Goal: Transaction & Acquisition: Purchase product/service

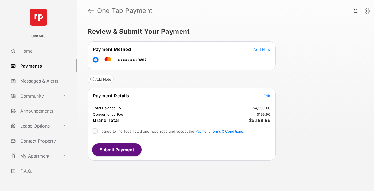
click at [267, 95] on span "Edit" at bounding box center [266, 95] width 7 height 5
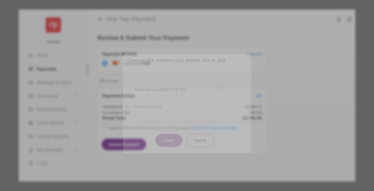
click at [177, 104] on div "Other Amount" at bounding box center [177, 106] width 87 height 9
type input "****"
click at [169, 141] on button "Save" at bounding box center [169, 139] width 27 height 13
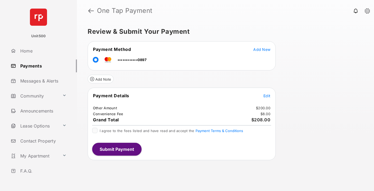
click at [267, 95] on span "Edit" at bounding box center [266, 95] width 7 height 5
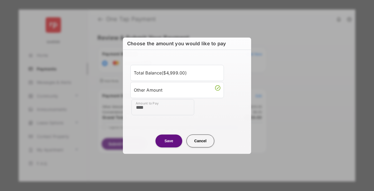
click at [169, 140] on button "Save" at bounding box center [169, 140] width 27 height 13
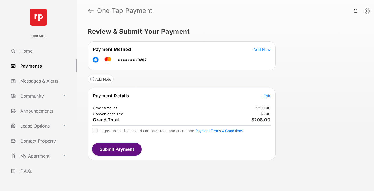
click at [117, 149] on button "Submit Payment" at bounding box center [116, 148] width 49 height 13
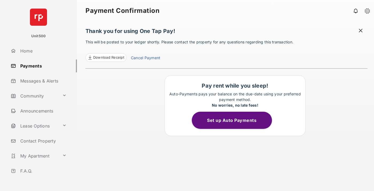
click at [106, 57] on span "Download Receipt" at bounding box center [108, 57] width 31 height 5
click at [361, 31] on span at bounding box center [360, 31] width 5 height 7
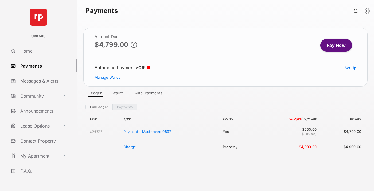
click at [107, 77] on link "Manage Wallet" at bounding box center [107, 77] width 25 height 4
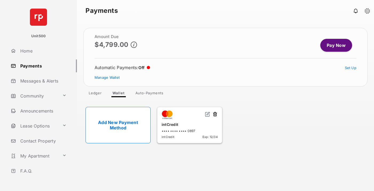
click at [215, 114] on button at bounding box center [214, 114] width 5 height 6
